Goal: Task Accomplishment & Management: Use online tool/utility

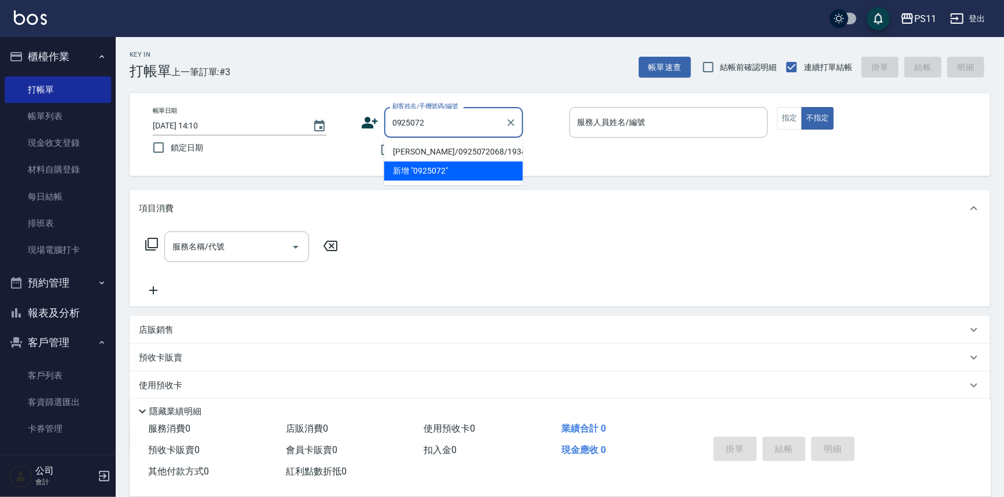
click at [472, 153] on li "[PERSON_NAME]/0925072068/1934" at bounding box center [453, 151] width 139 height 19
type input "[PERSON_NAME]/0925072068/1934"
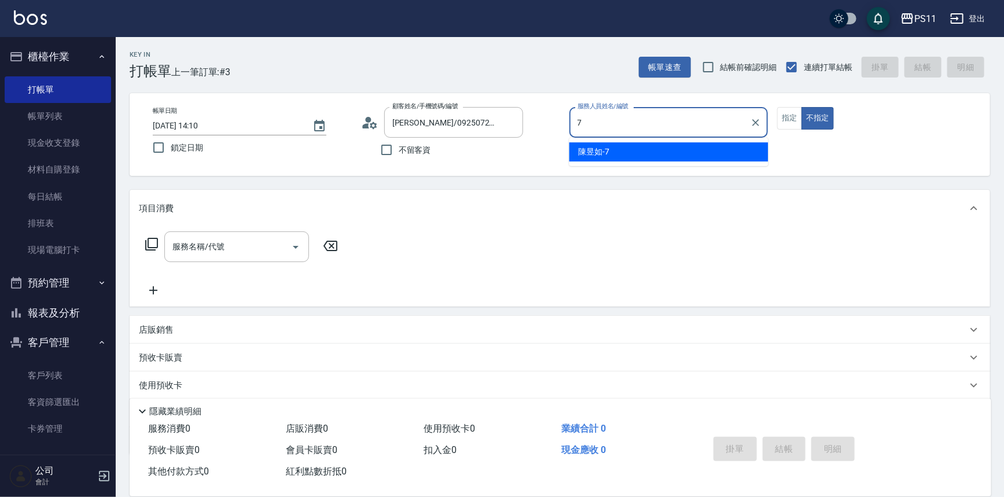
type input "陳昱如-7"
type button "false"
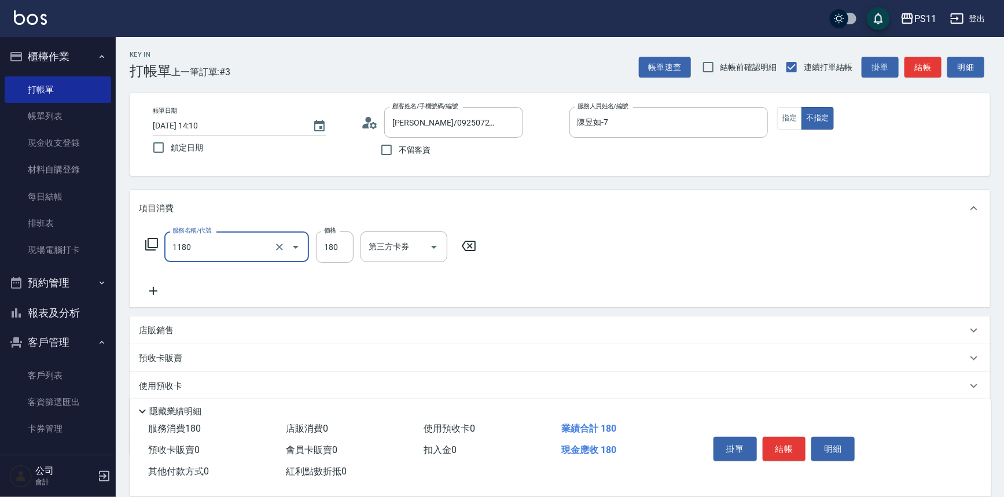
type input "洗髮(洗+剪不指定活動)(1180)"
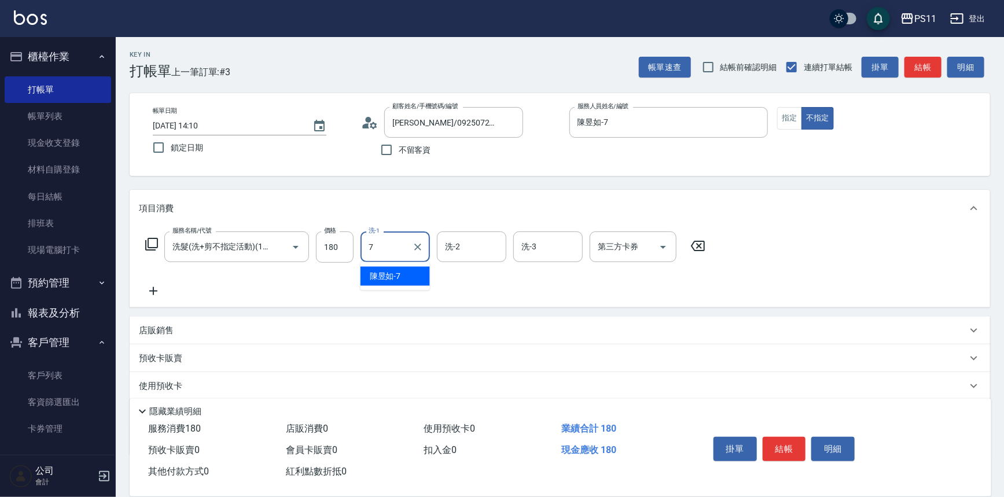
type input "陳昱如-7"
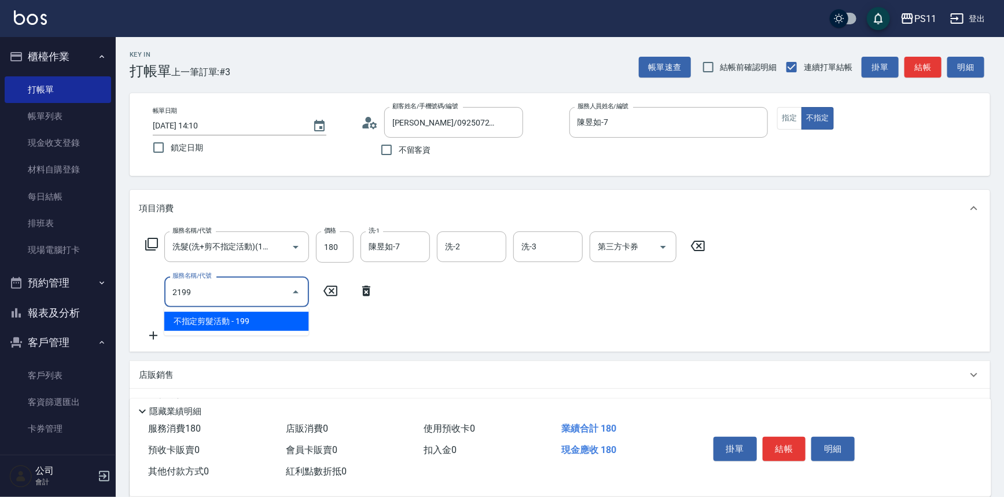
type input "不指定剪髮活動(2199)"
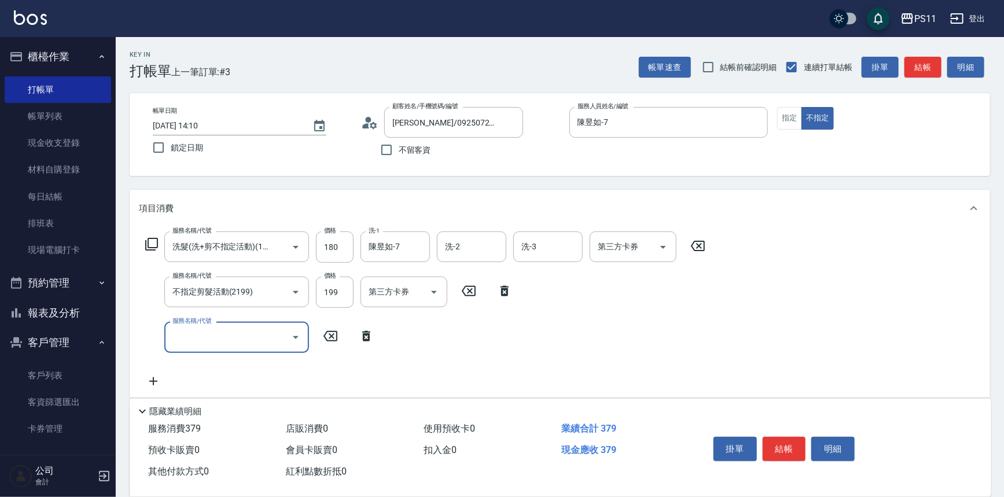
click at [294, 329] on button "Open" at bounding box center [295, 337] width 19 height 19
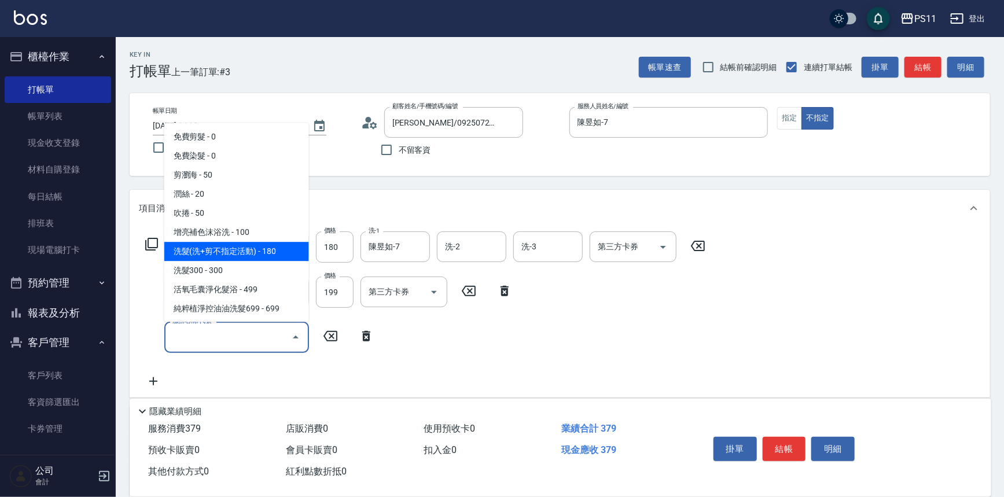
click at [260, 235] on span "增亮補色沫浴洗 - 100" at bounding box center [236, 232] width 145 height 19
type input "增亮補色沫浴洗(1100)"
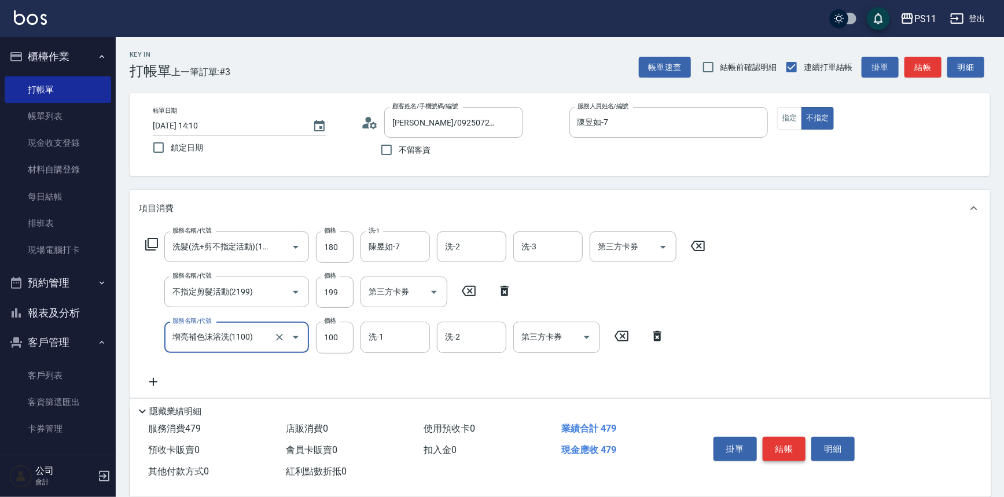
click at [774, 447] on button "結帳" at bounding box center [784, 449] width 43 height 24
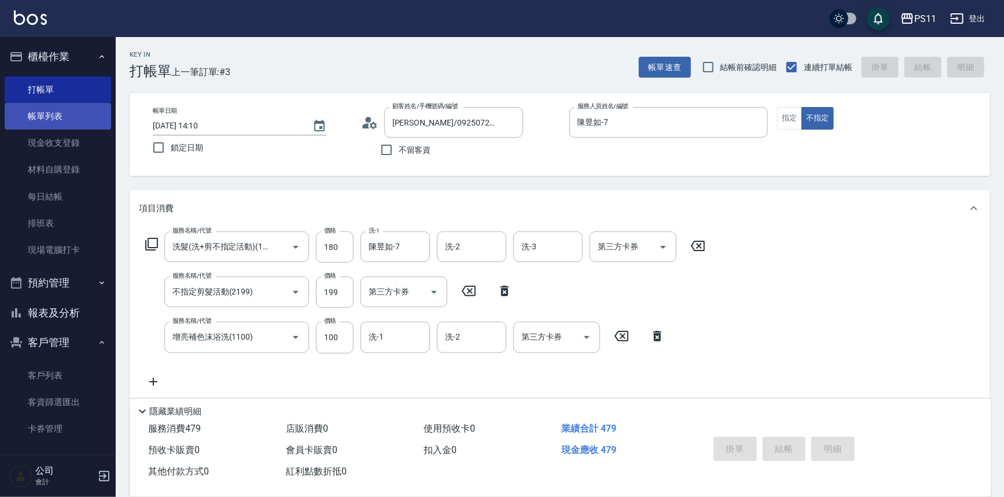
type input "[DATE] 15:19"
